Goal: Task Accomplishment & Management: Manage account settings

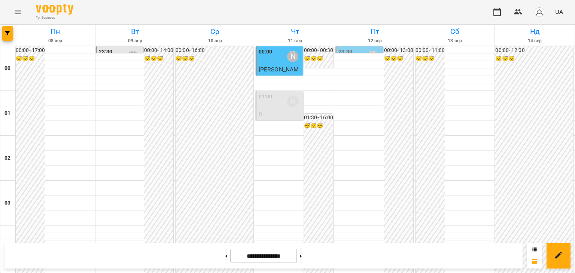
scroll to position [735, 0]
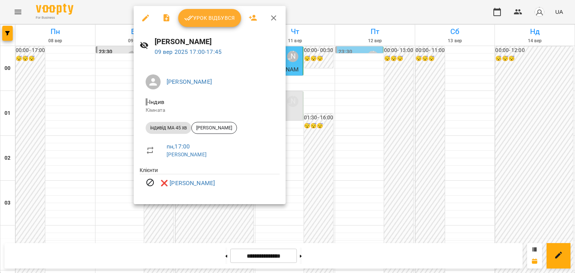
click at [117, 93] on div at bounding box center [287, 136] width 575 height 273
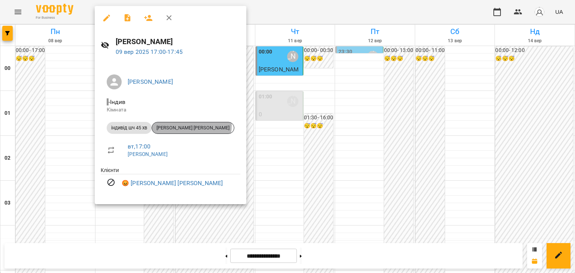
click at [192, 125] on span "[PERSON_NAME] [PERSON_NAME]" at bounding box center [193, 128] width 82 height 7
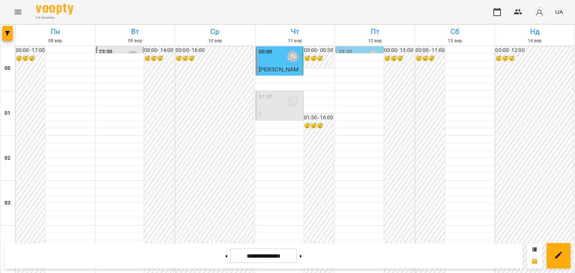
scroll to position [712, 0]
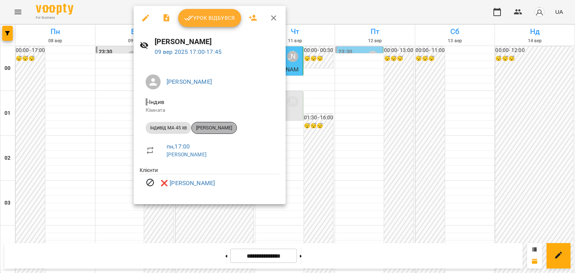
click at [226, 128] on span "[PERSON_NAME]" at bounding box center [214, 128] width 45 height 7
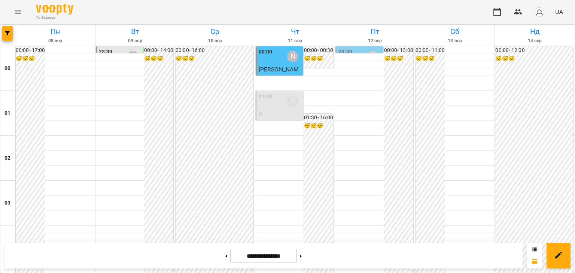
scroll to position [562, 0]
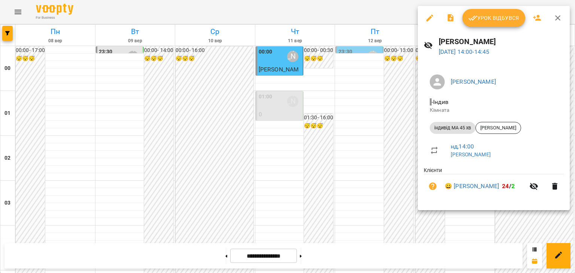
click at [398, 153] on div at bounding box center [287, 136] width 575 height 273
